Goal: Find contact information: Find contact information

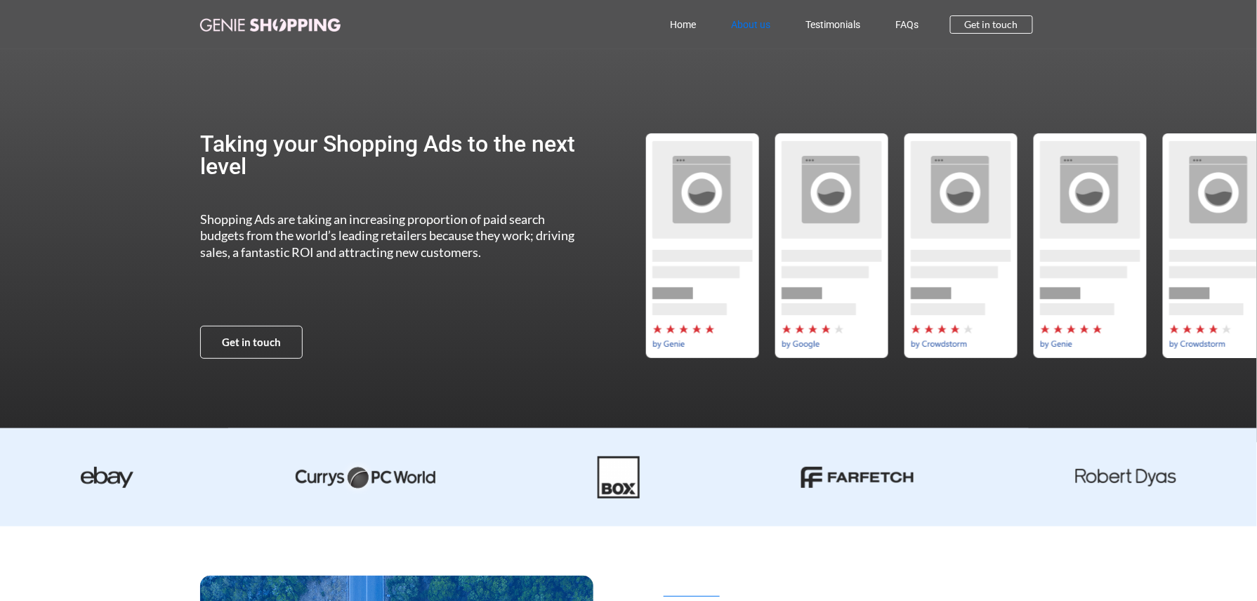
click at [750, 17] on link "About us" at bounding box center [750, 24] width 74 height 32
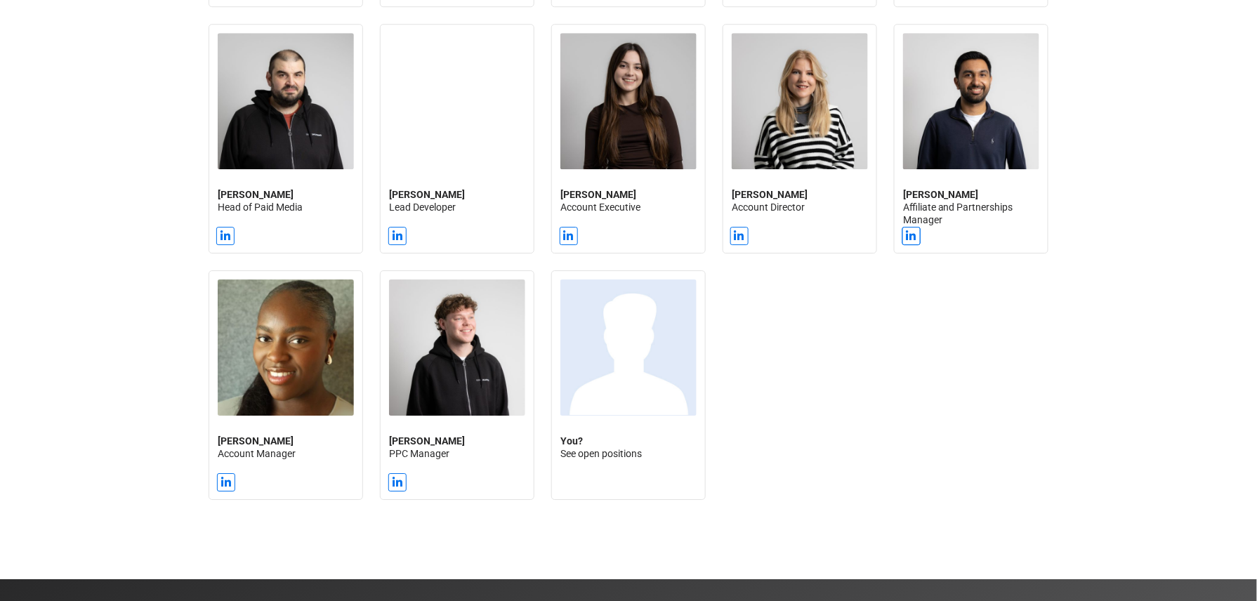
scroll to position [1454, 0]
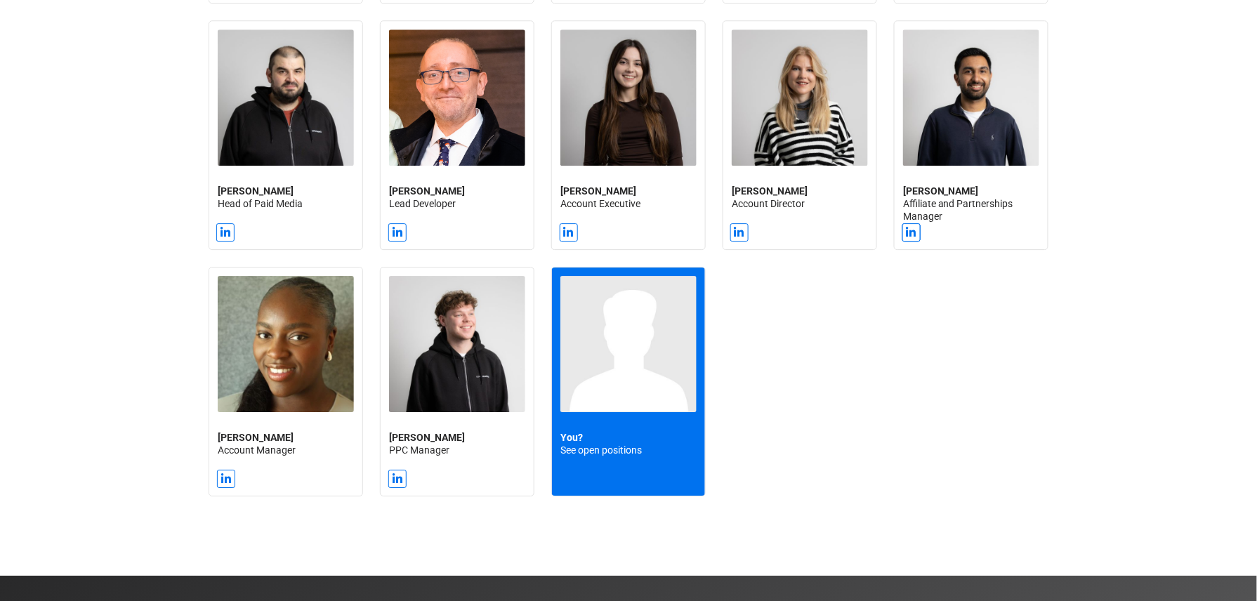
click at [619, 357] on img at bounding box center [628, 344] width 136 height 136
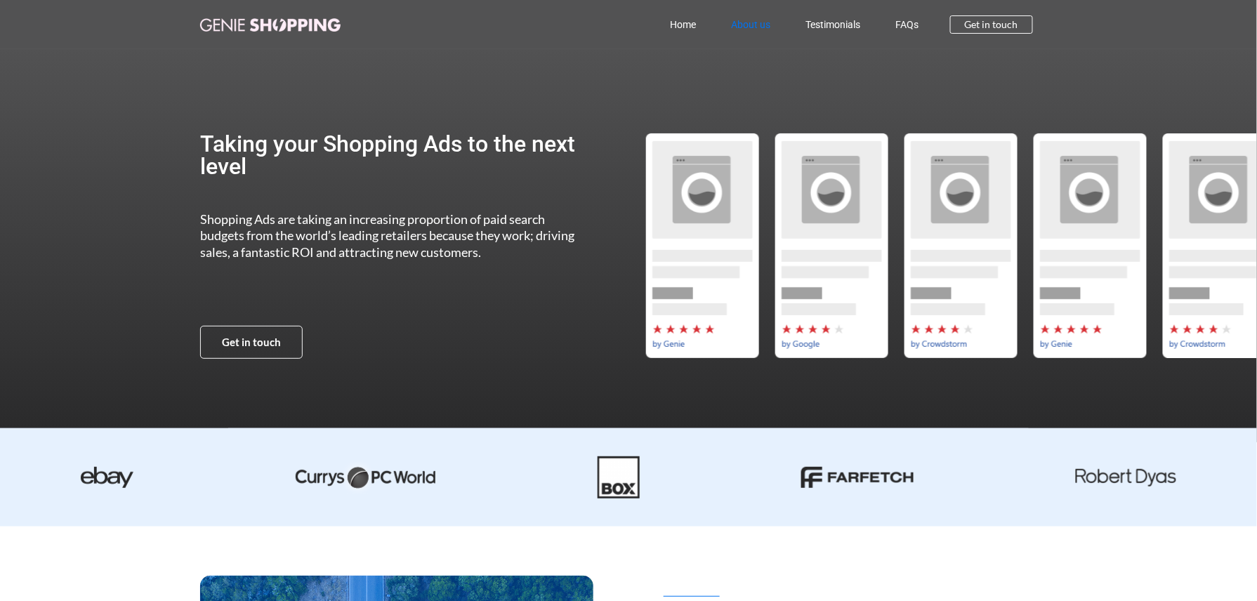
click at [749, 25] on link "About us" at bounding box center [750, 24] width 74 height 32
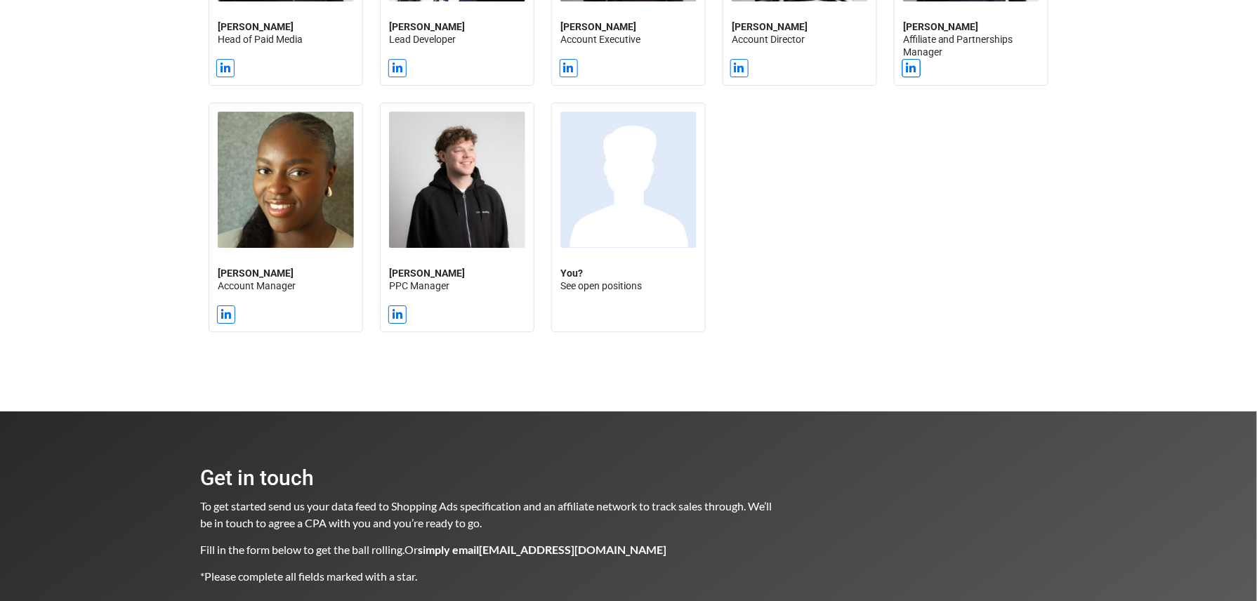
scroll to position [1961, 0]
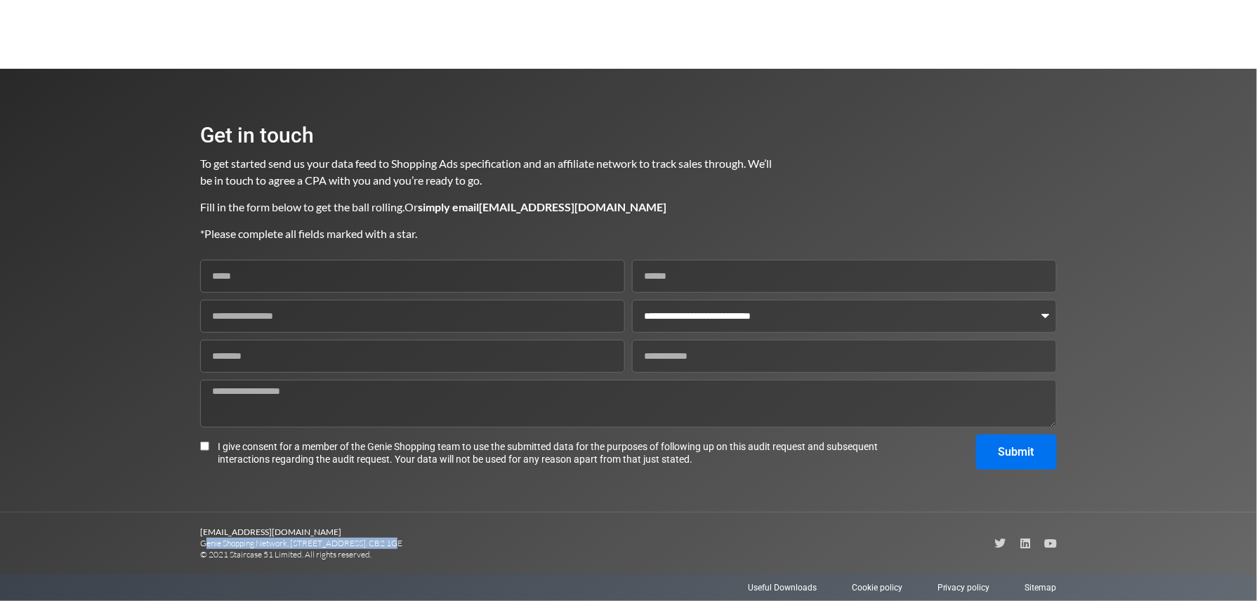
drag, startPoint x: 201, startPoint y: 545, endPoint x: 379, endPoint y: 546, distance: 178.4
click at [379, 546] on p "advertising@genieshopping.co.uk Genie Shopping Network, 9 Hills Road, Cambridge…" at bounding box center [414, 544] width 428 height 34
copy p "Genie Shopping Network, 9 Hills Road, Cambridge"
